Goal: Navigation & Orientation: Find specific page/section

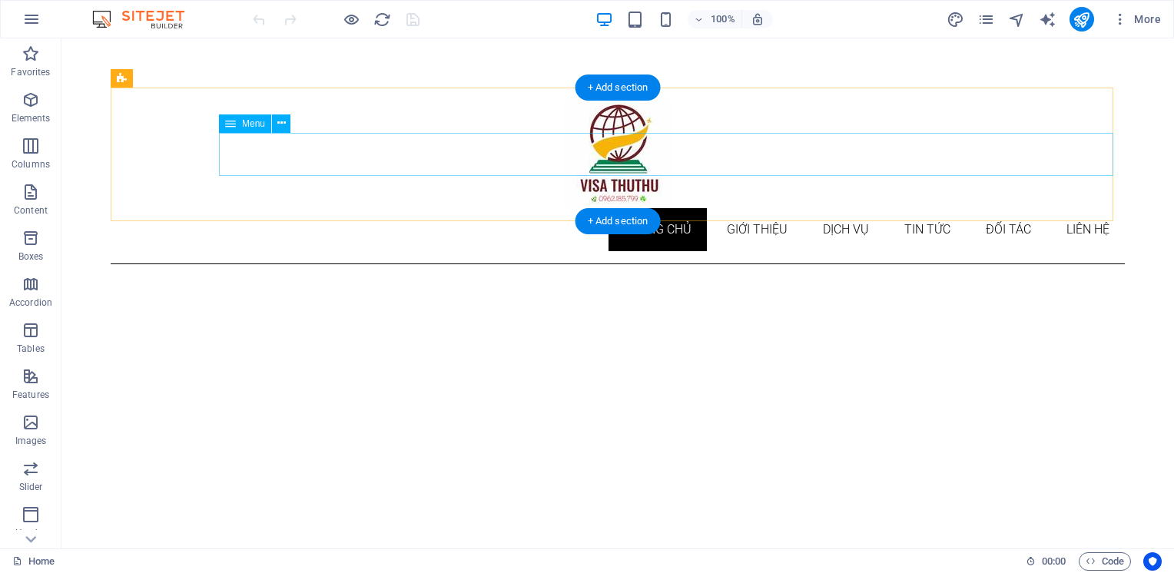
click at [747, 208] on nav "Trang chủ Giới thiệu Dịch vụ Tin tức Đối tác liên hệ" at bounding box center [618, 229] width 1014 height 43
click at [744, 208] on nav "Trang chủ Giới thiệu Dịch vụ Tin tức Đối tác liên hệ" at bounding box center [618, 229] width 1014 height 43
click at [836, 208] on nav "Trang chủ Giới thiệu Dịch vụ Tin tức Đối tác liên hệ" at bounding box center [618, 229] width 1014 height 43
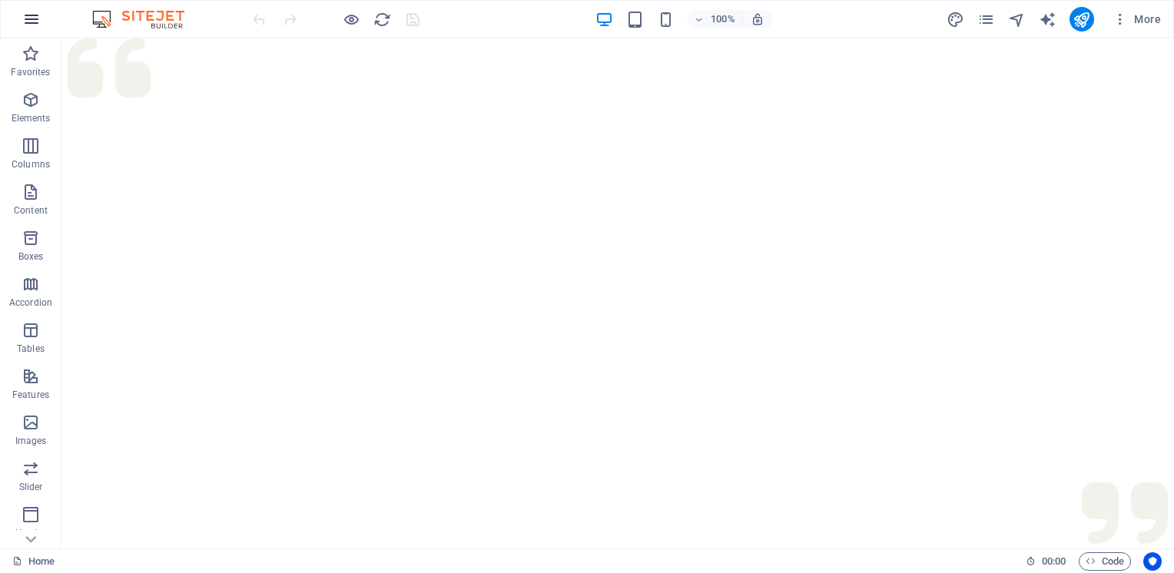
click at [36, 19] on icon "button" at bounding box center [31, 19] width 18 height 18
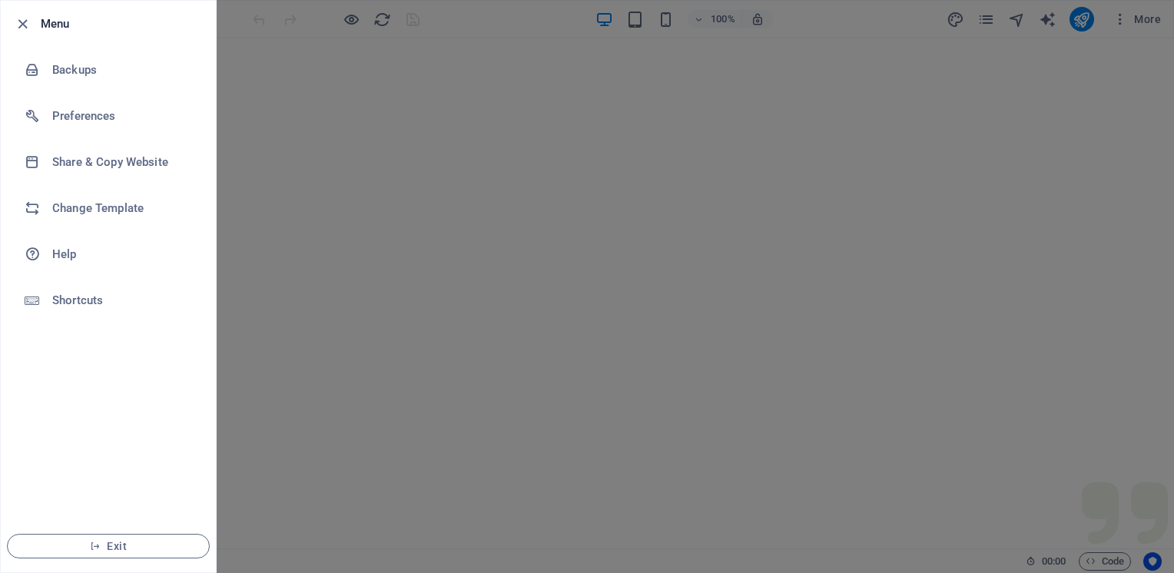
click at [37, 17] on div at bounding box center [27, 24] width 28 height 18
click at [544, 28] on div at bounding box center [587, 286] width 1174 height 573
